Goal: Task Accomplishment & Management: Use online tool/utility

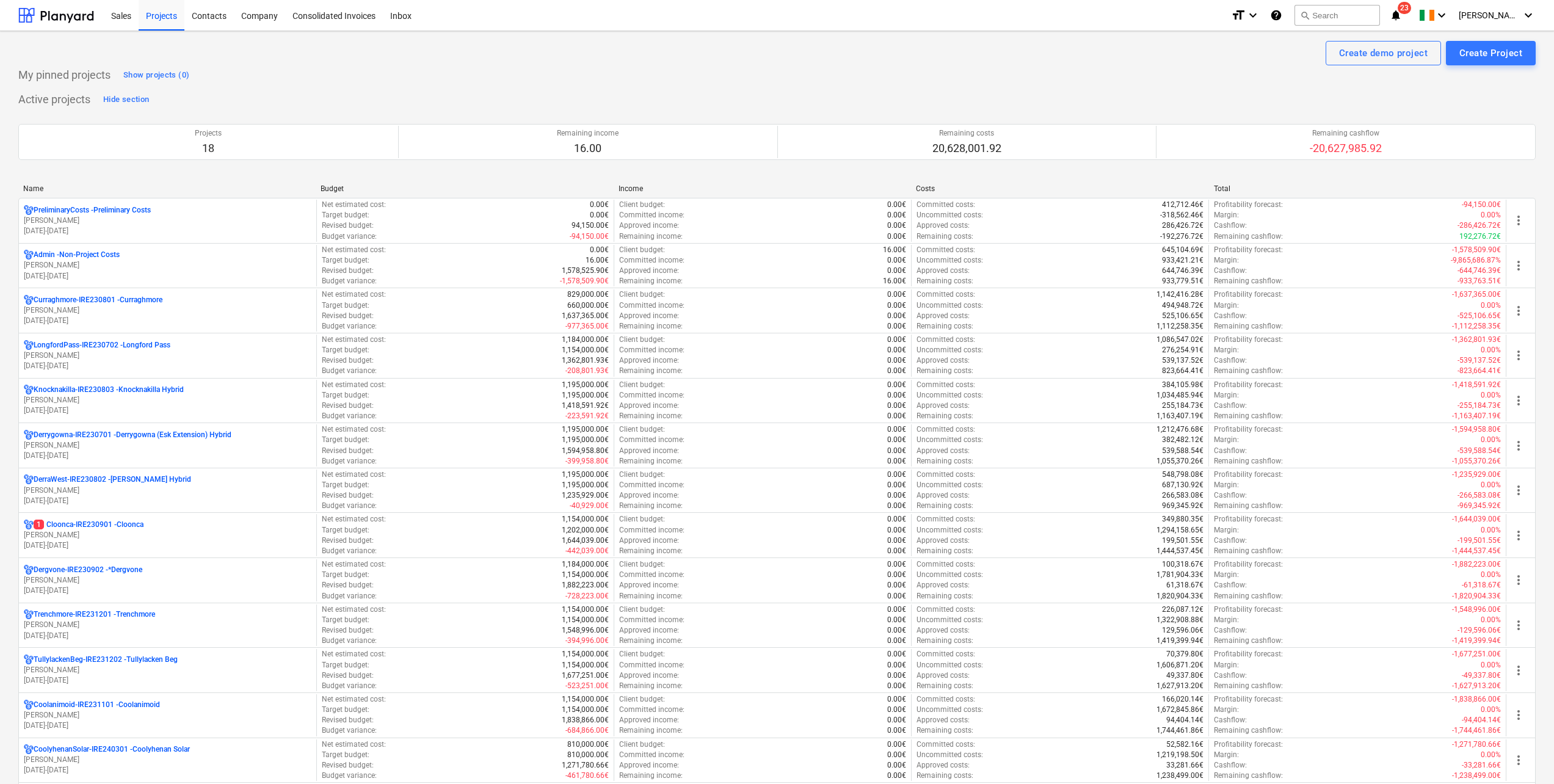
click at [124, 288] on div "Curraghmore-IRE230801 - Curraghmore [PERSON_NAME] [DATE] - [DATE] Net estimated…" at bounding box center [777, 310] width 1518 height 45
click at [121, 299] on p "Curraghmore-IRE230801 - [GEOGRAPHIC_DATA]" at bounding box center [98, 300] width 129 height 10
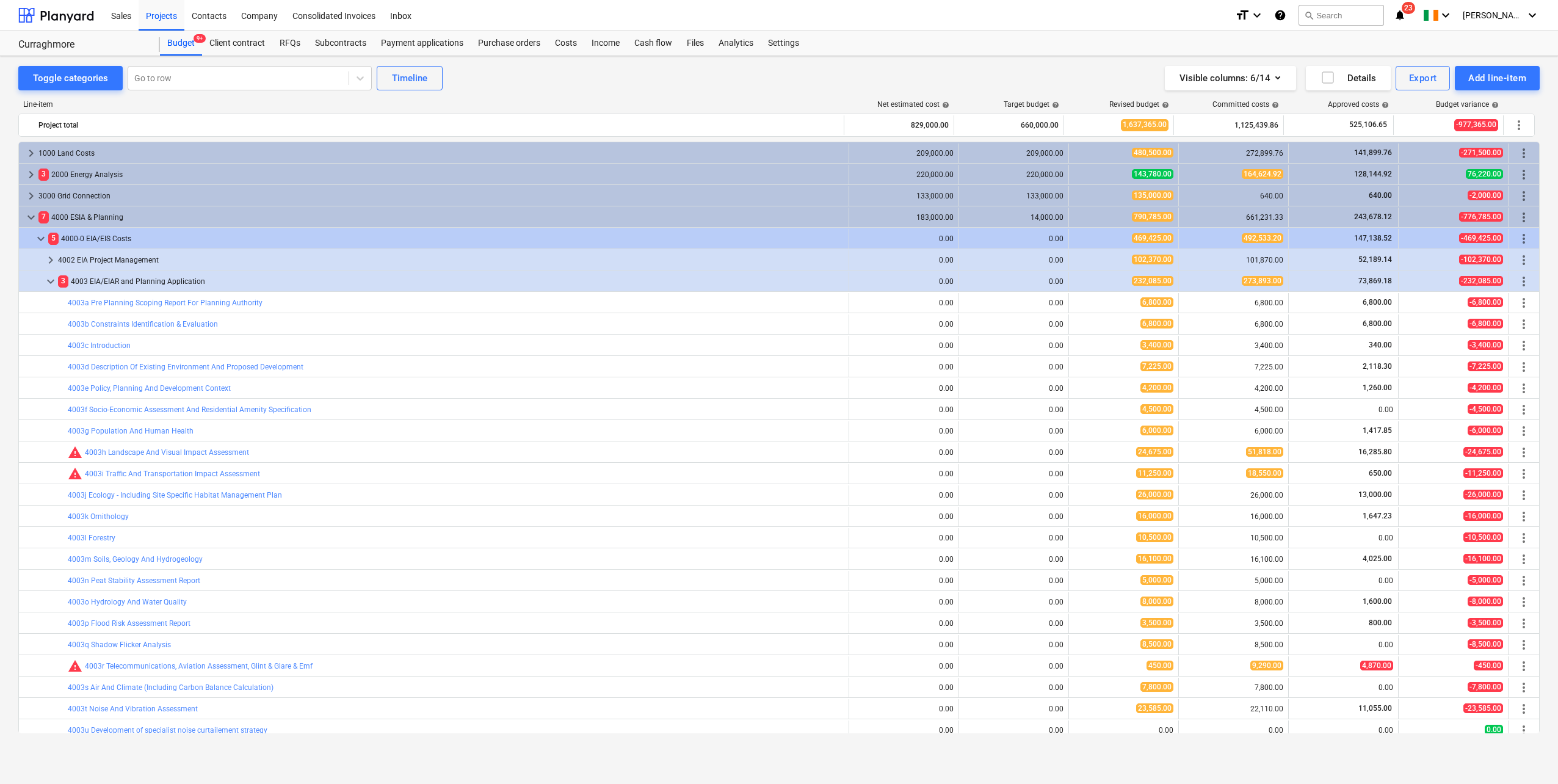
click at [346, 41] on div "Subcontracts" at bounding box center [340, 44] width 66 height 25
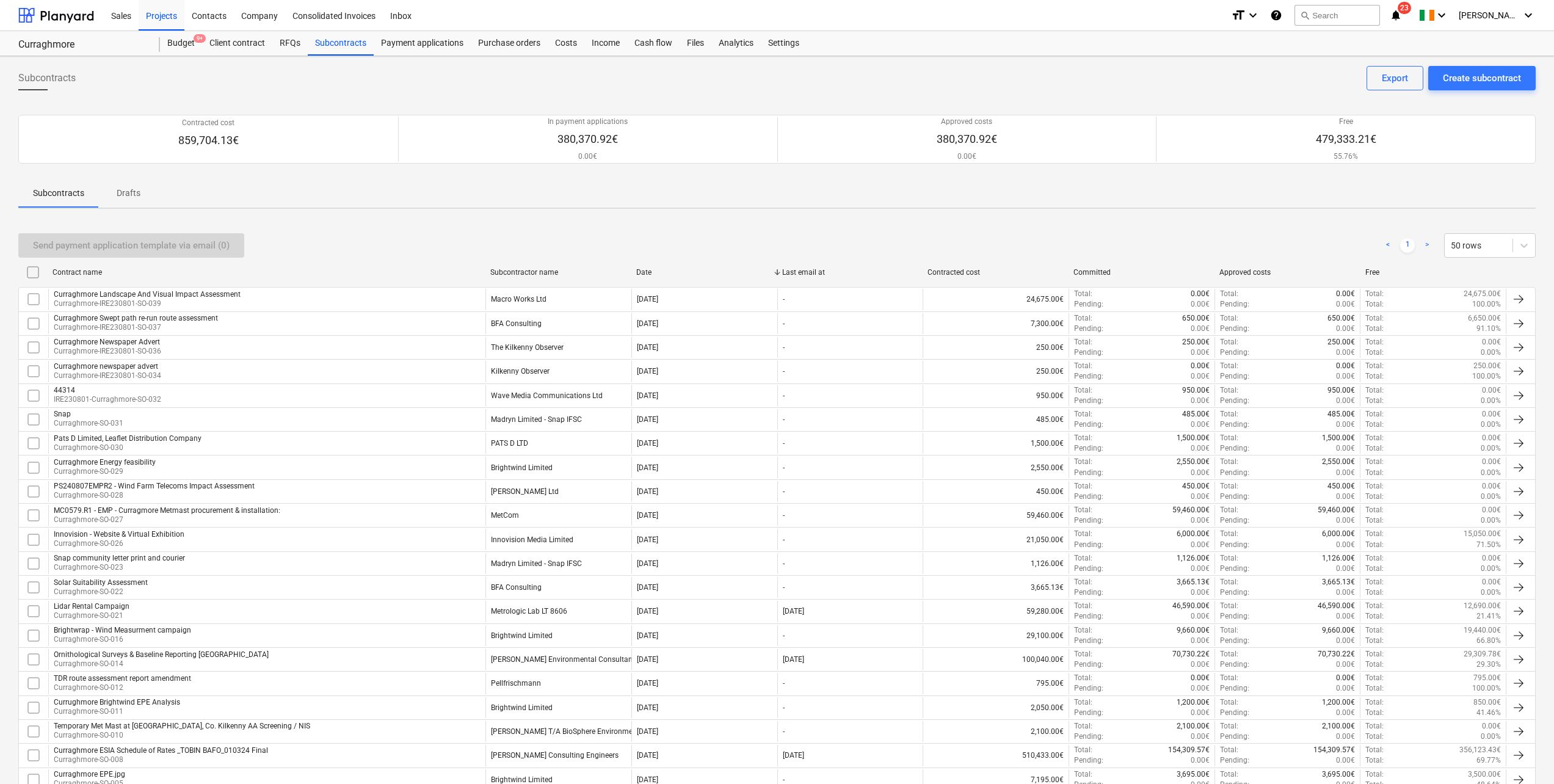
click at [175, 20] on div "Projects" at bounding box center [162, 15] width 46 height 31
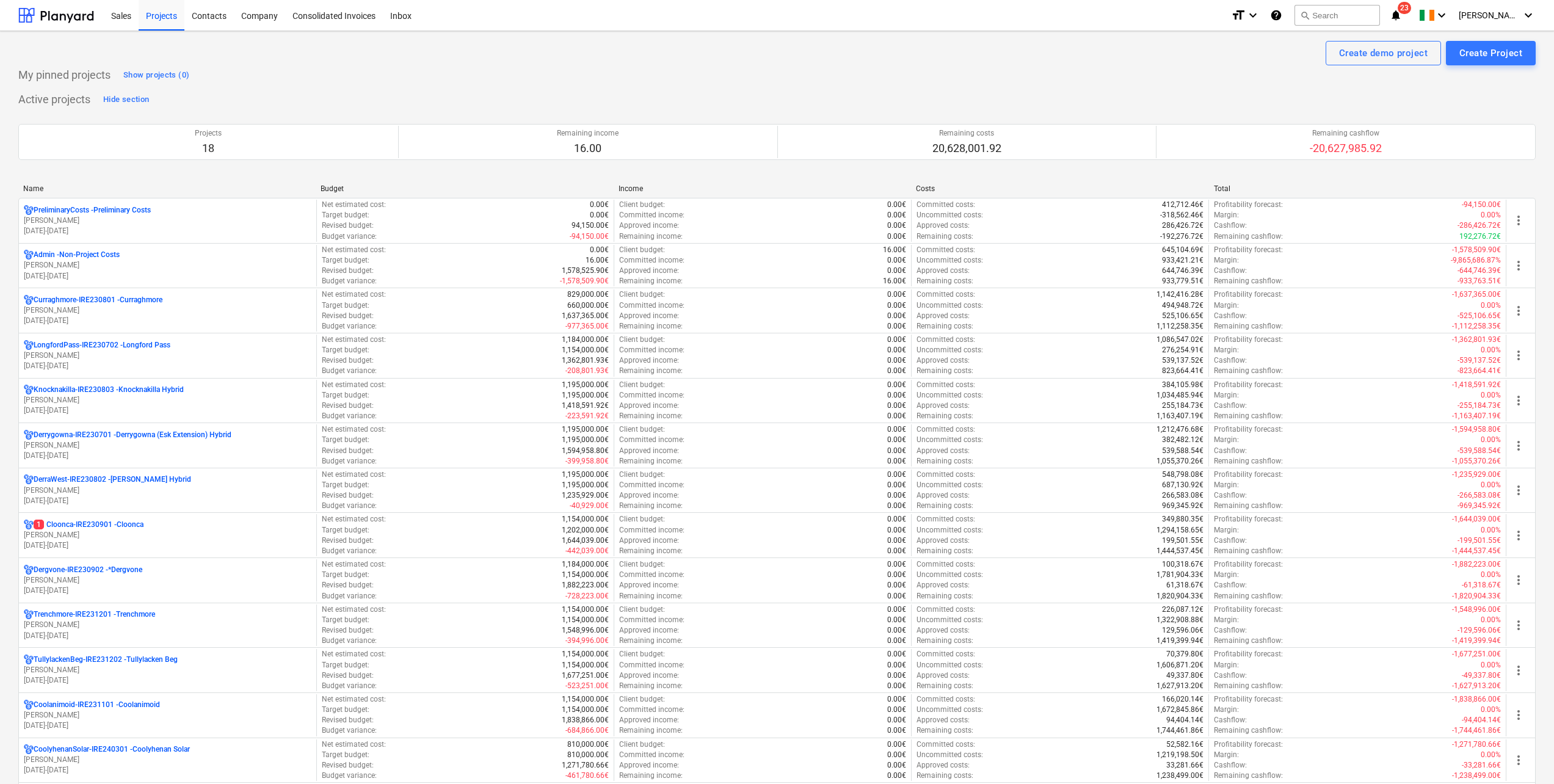
click at [138, 531] on p "[PERSON_NAME]" at bounding box center [168, 535] width 288 height 10
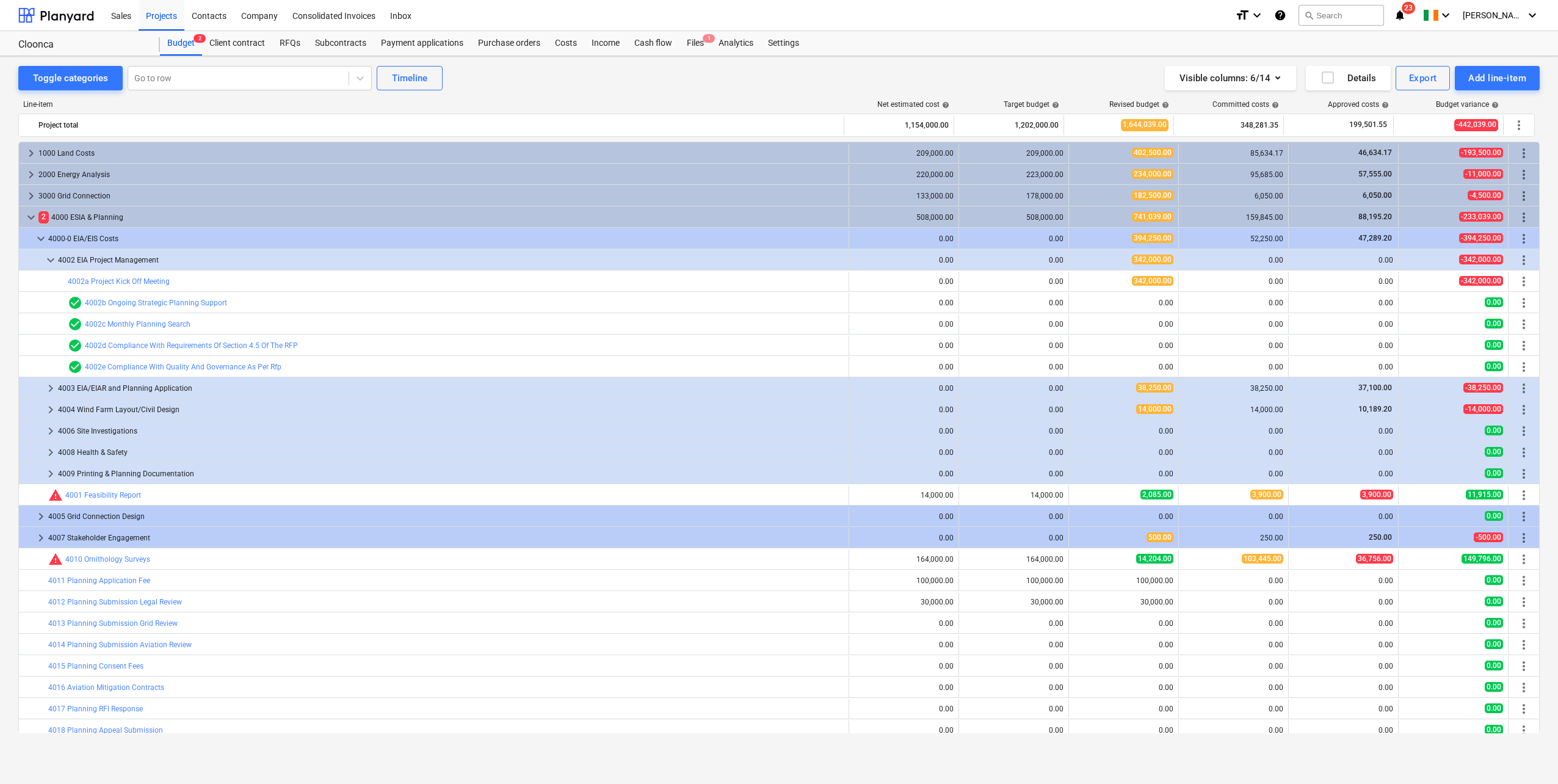
click at [694, 42] on div "Files 1" at bounding box center [696, 44] width 32 height 25
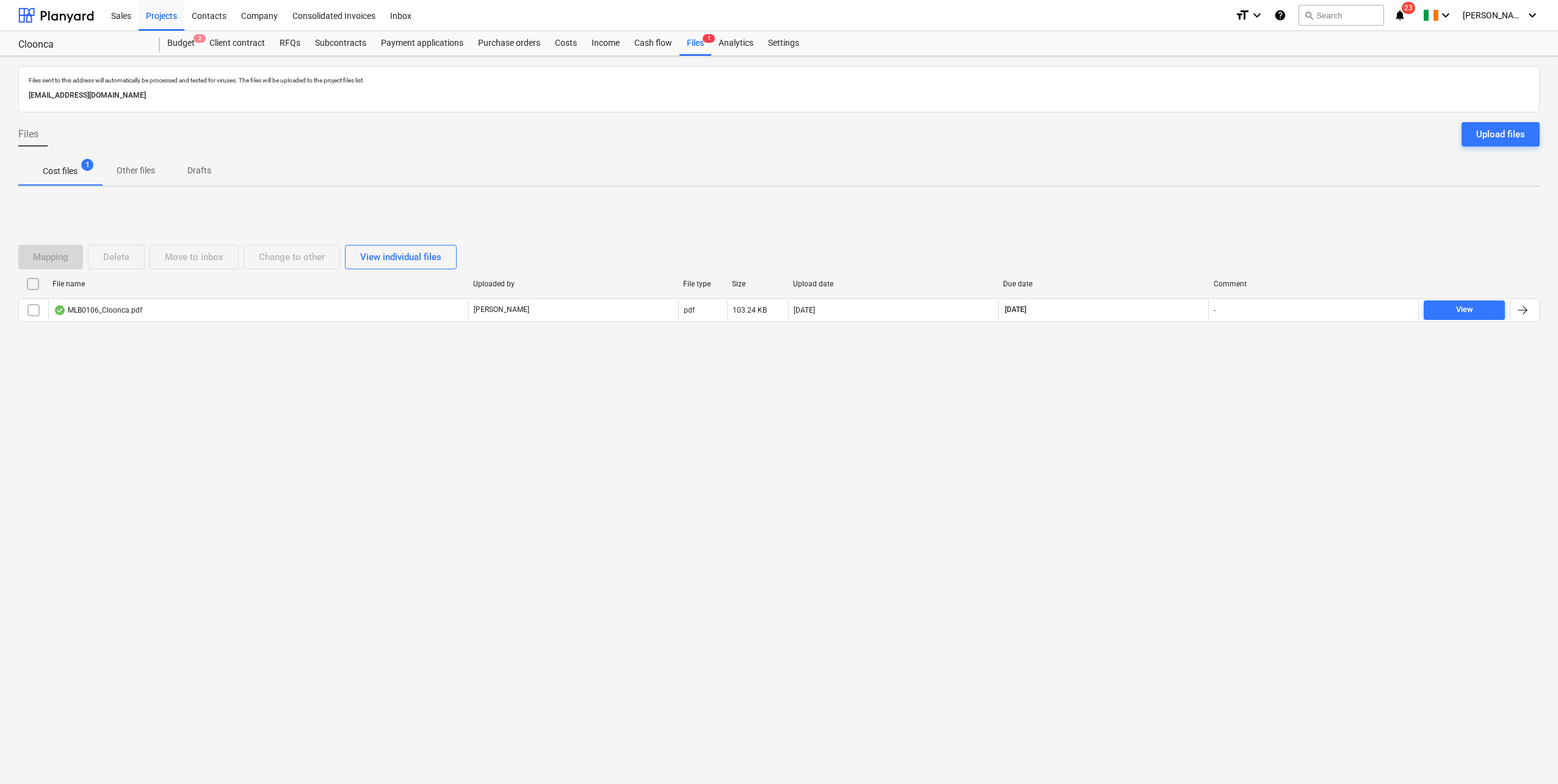
click at [283, 310] on div "MLB0106_Cloonca.pdf" at bounding box center [258, 310] width 420 height 20
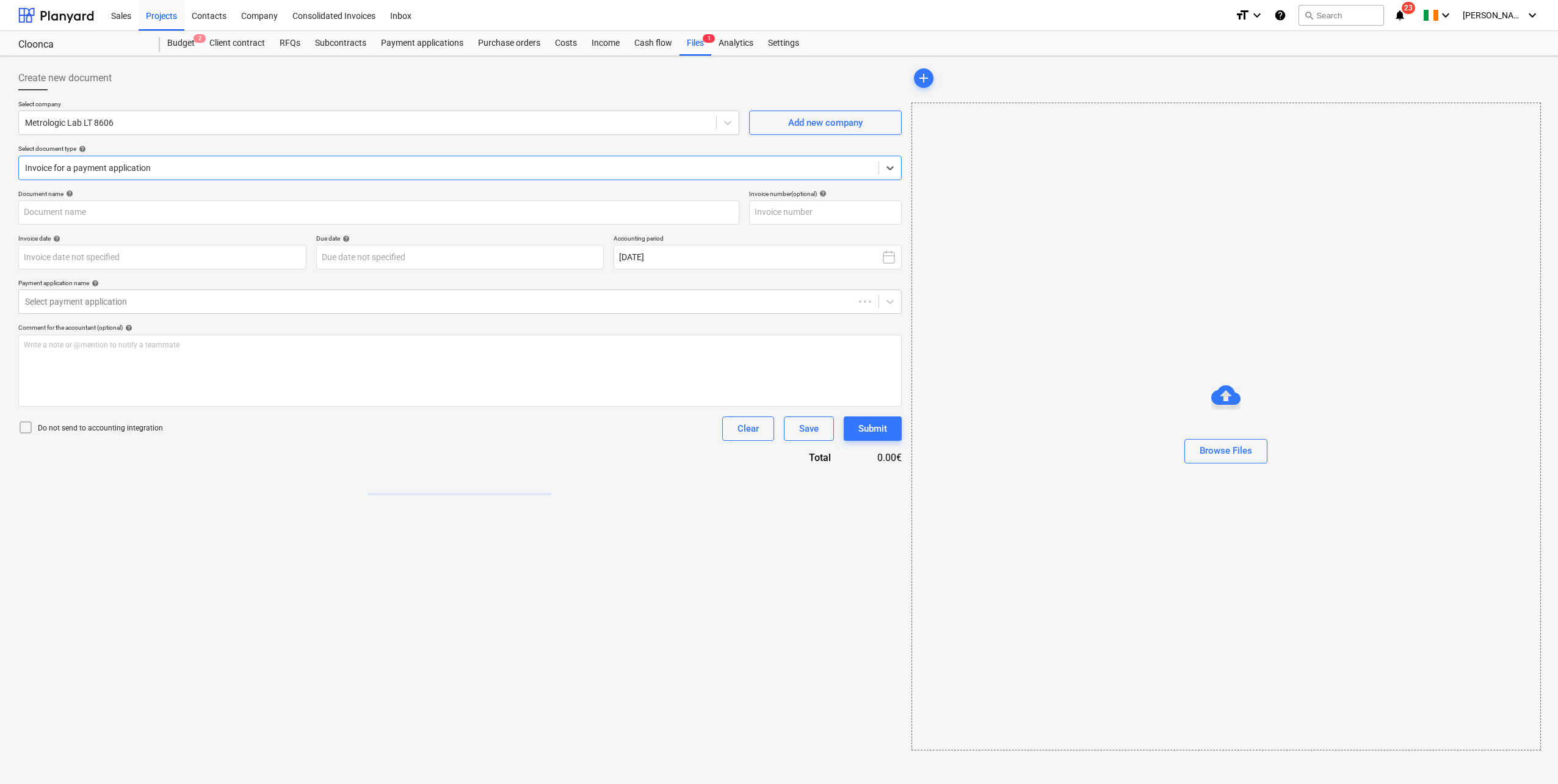
type input "MLB0106"
type input "[DATE]"
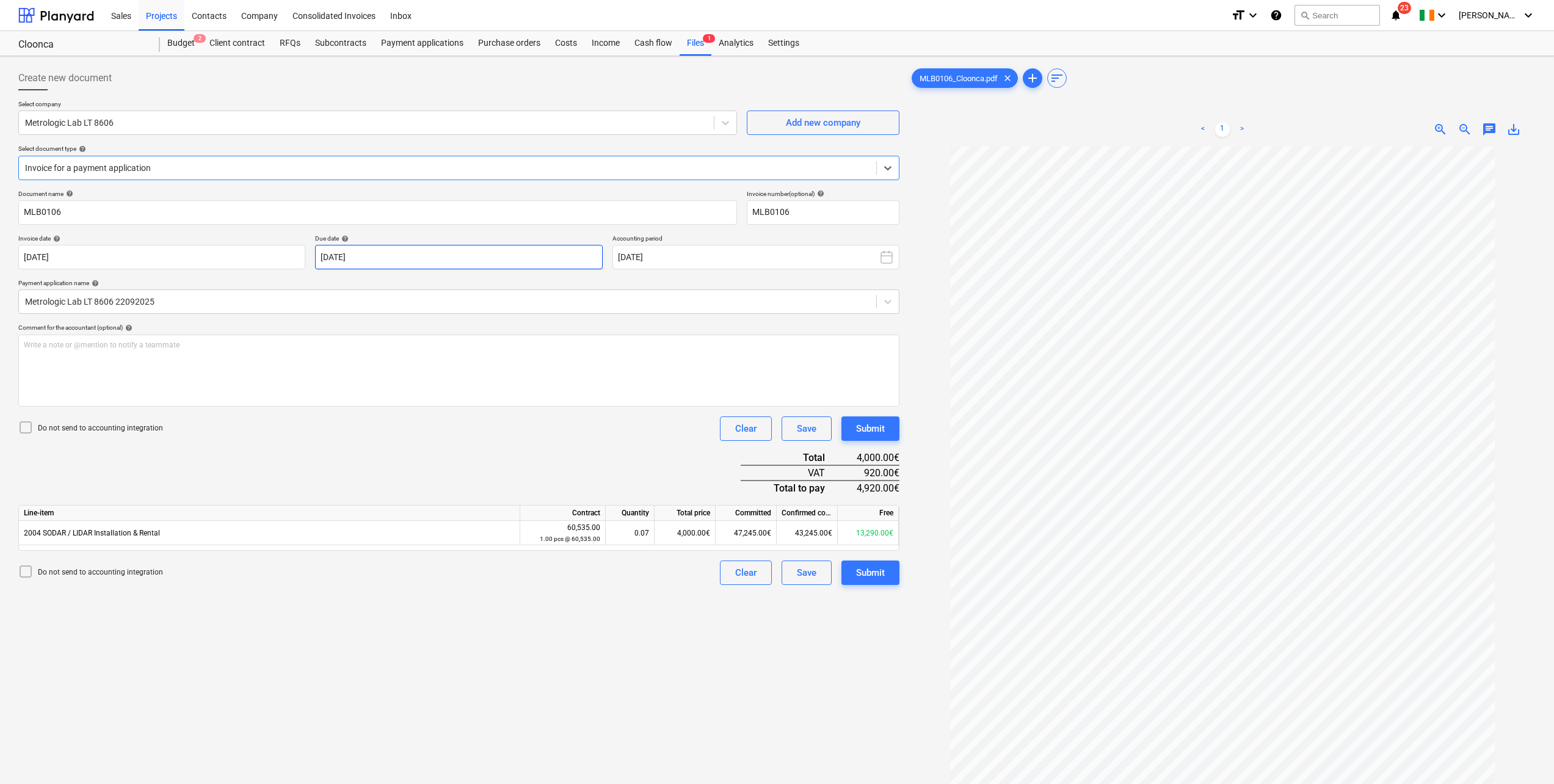
click at [451, 253] on body "Sales Projects Contacts Company Consolidated Invoices Inbox format_size keyboar…" at bounding box center [777, 392] width 1554 height 784
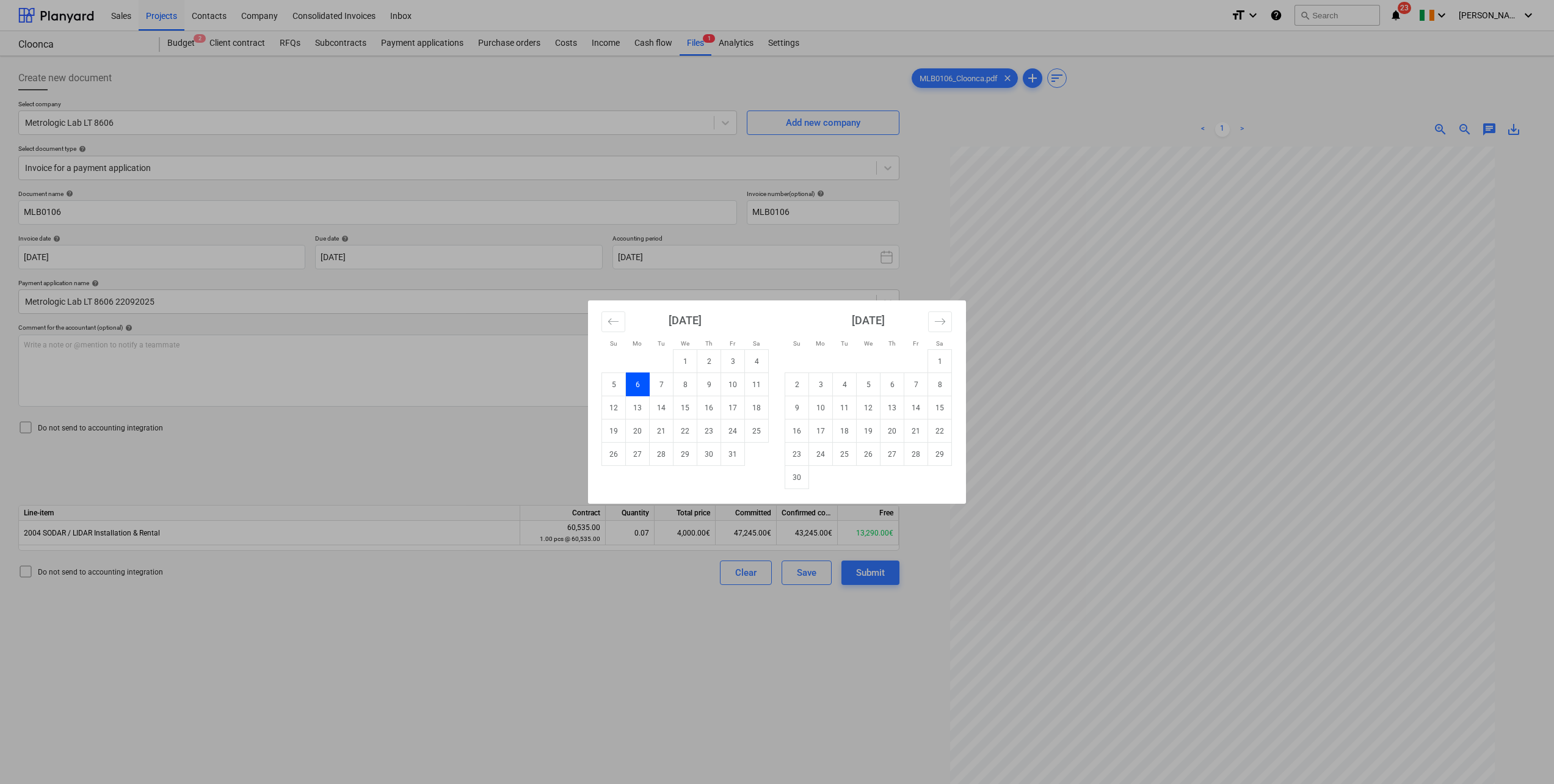
click at [608, 315] on button "Move backward to switch to the previous month." at bounding box center [613, 322] width 24 height 21
click at [666, 459] on td "30" at bounding box center [661, 454] width 24 height 23
type input "[DATE]"
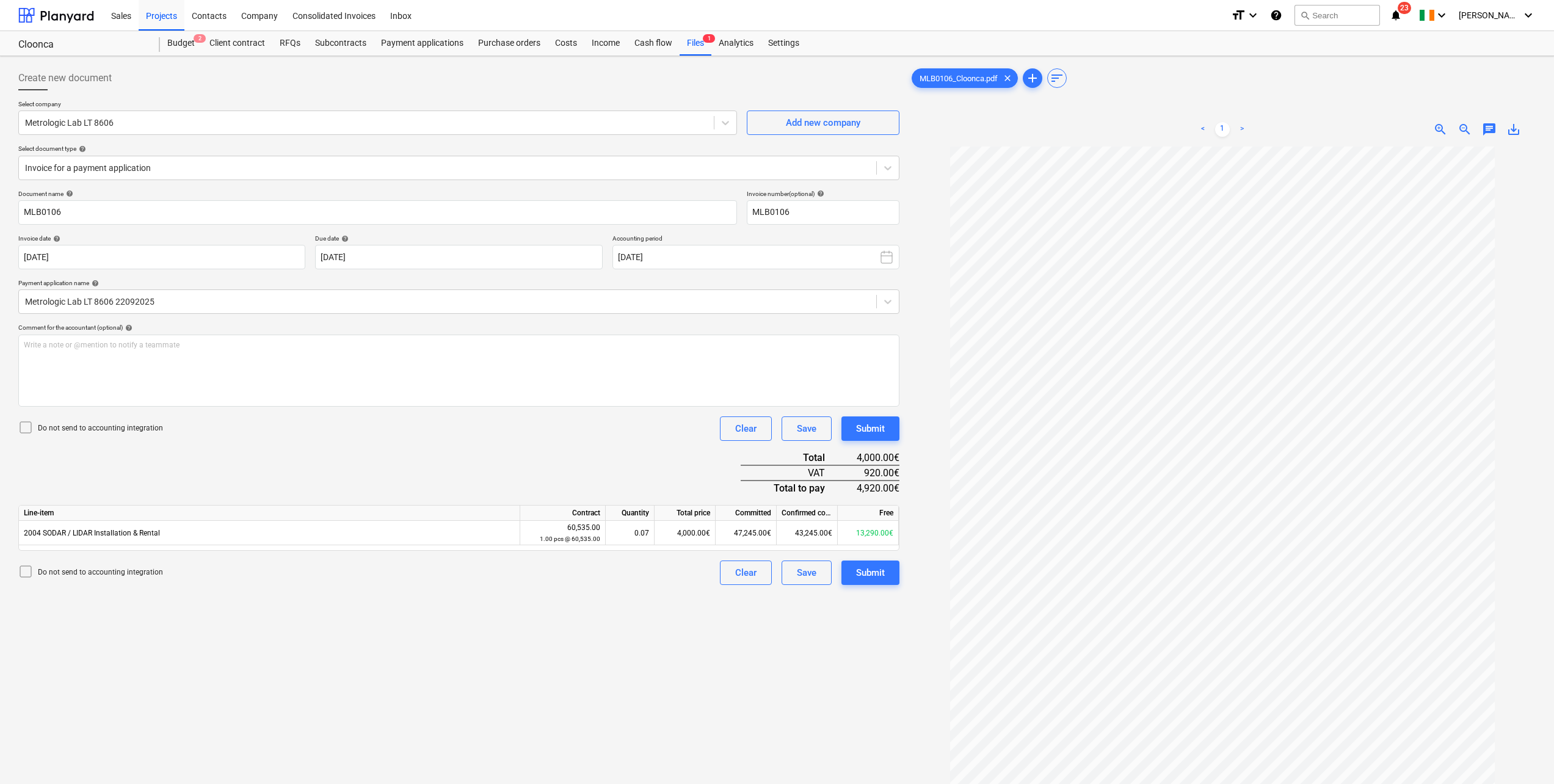
click at [874, 429] on div "Submit" at bounding box center [870, 428] width 29 height 16
